Goal: Transaction & Acquisition: Purchase product/service

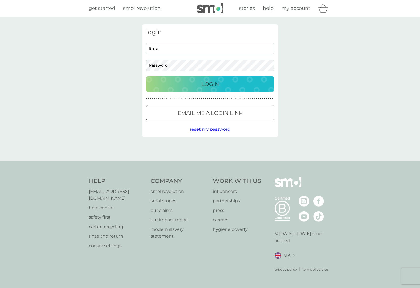
type input "[EMAIL_ADDRESS][DOMAIN_NAME]"
click at [0, 0] on div "Preferences Decline Accept" at bounding box center [0, 0] width 0 height 0
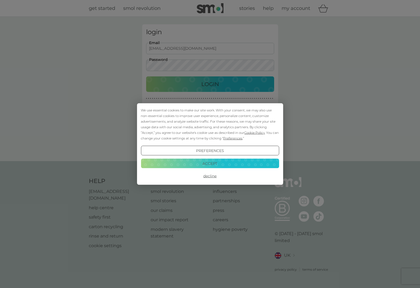
click at [217, 160] on button "Accept" at bounding box center [210, 163] width 138 height 10
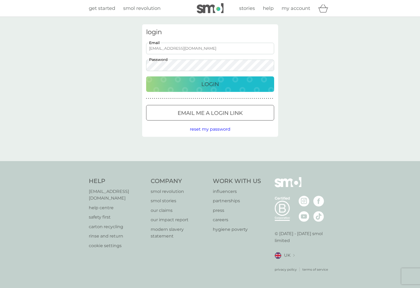
click at [204, 87] on p "Login" at bounding box center [211, 84] width 18 height 9
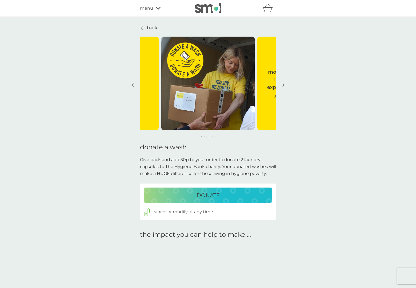
click at [204, 195] on p "DONATE" at bounding box center [208, 195] width 23 height 9
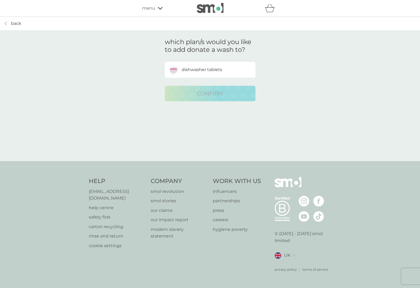
click at [208, 72] on p "dishwasher tablets" at bounding box center [202, 69] width 41 height 7
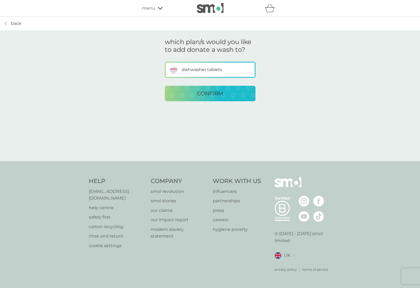
click at [210, 93] on p "CONFIRM" at bounding box center [210, 93] width 26 height 9
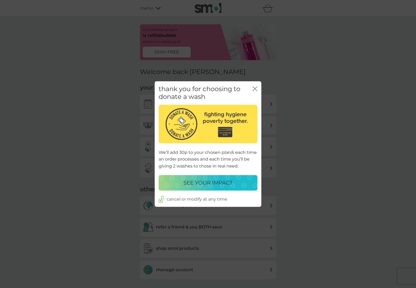
click at [217, 183] on p "SEE YOUR IMPACT" at bounding box center [208, 182] width 49 height 9
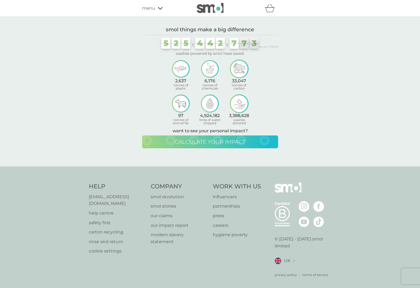
click at [208, 142] on span "calculate your impact" at bounding box center [210, 142] width 71 height 6
